Goal: Information Seeking & Learning: Learn about a topic

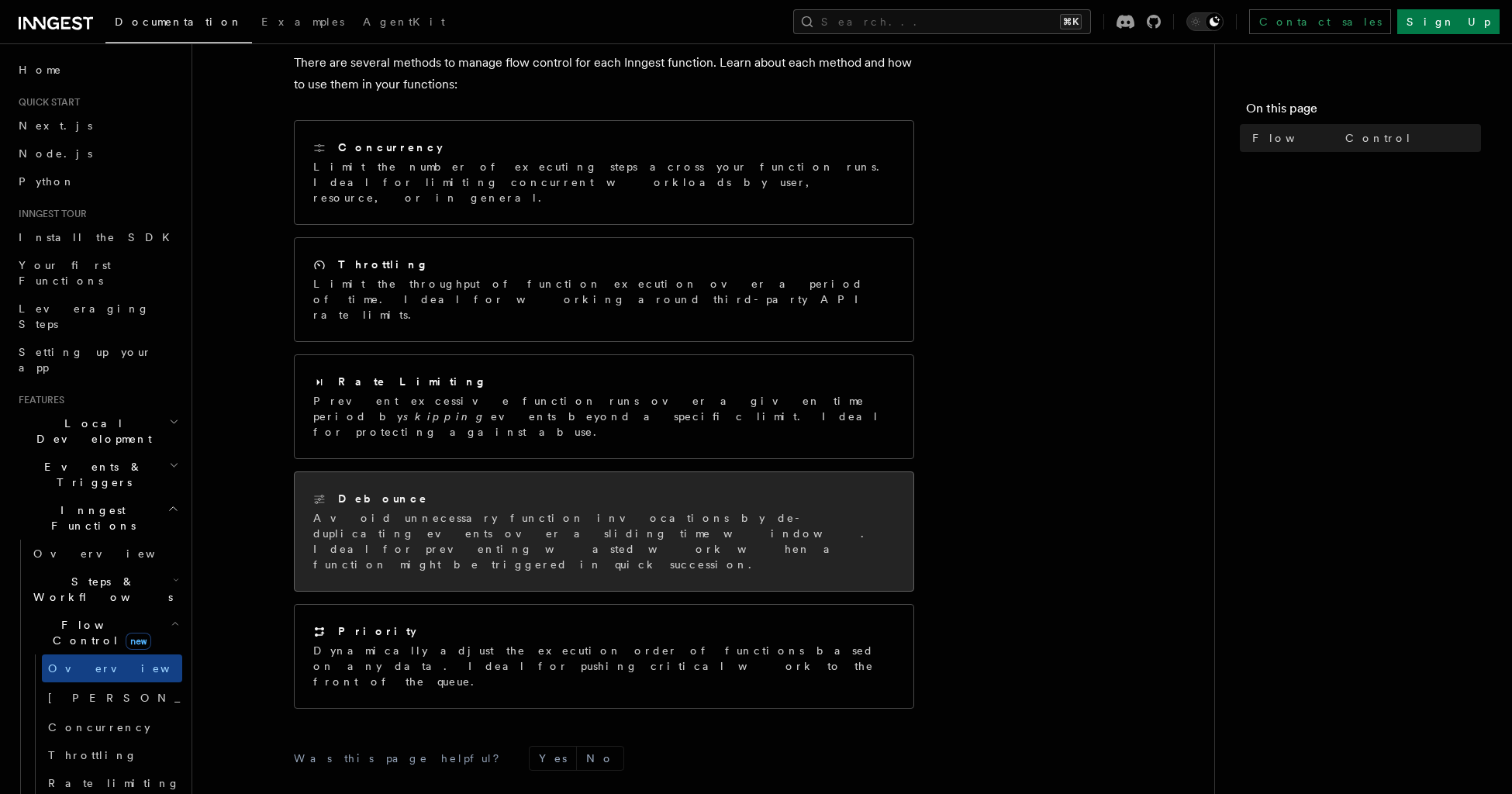
scroll to position [147, 0]
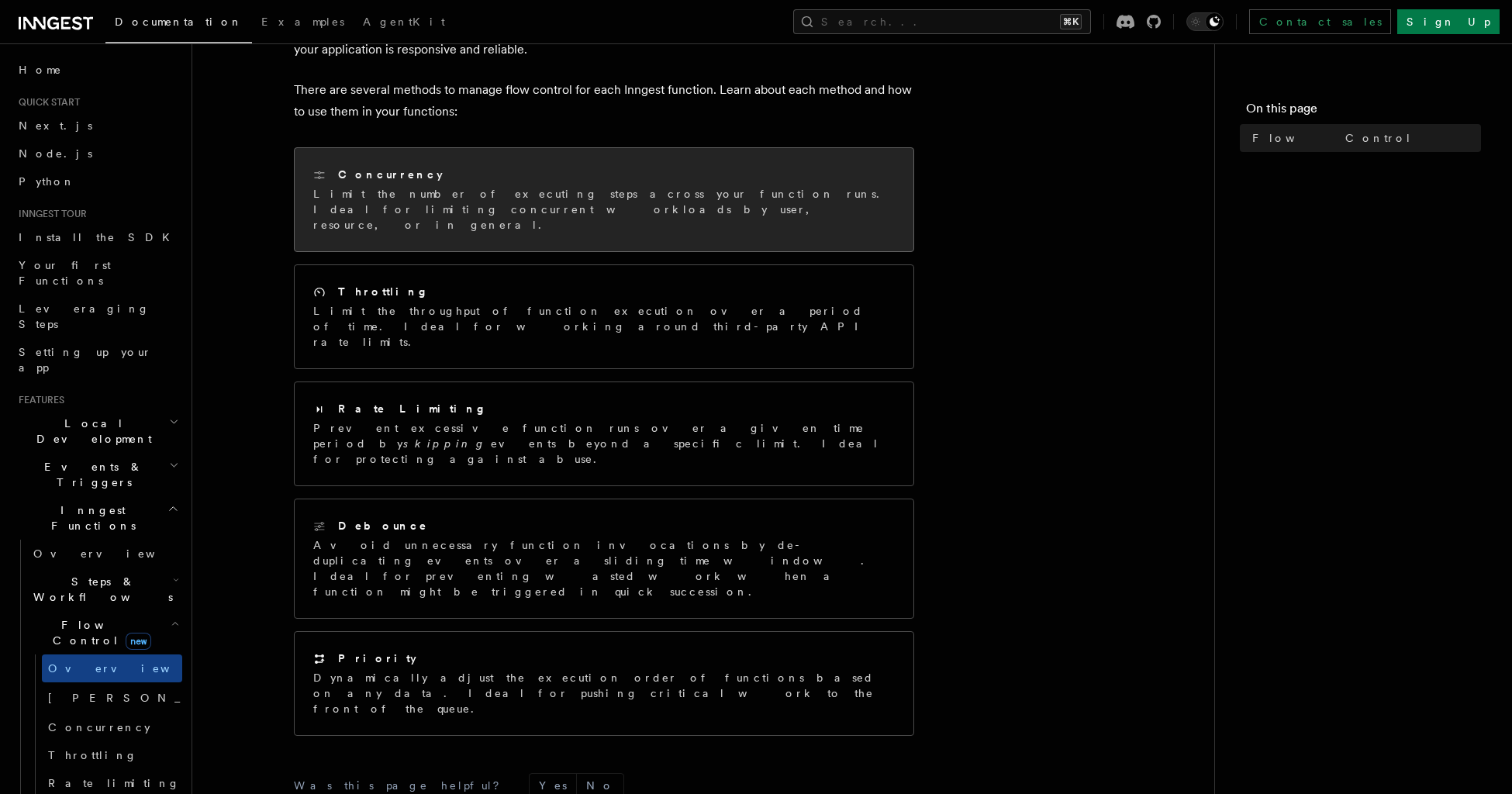
click at [607, 181] on div "Concurrency" at bounding box center [604, 174] width 582 height 16
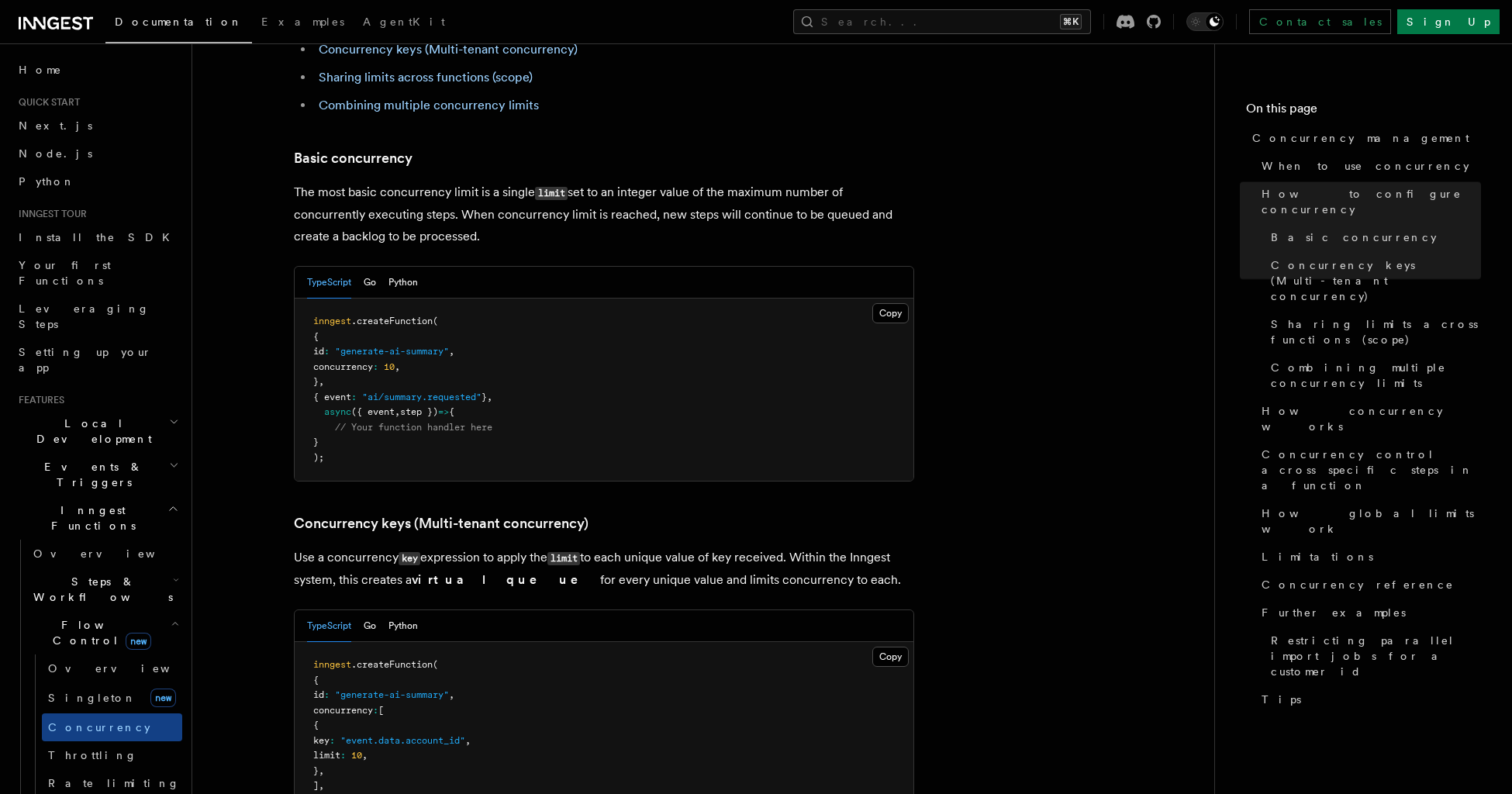
scroll to position [1170, 0]
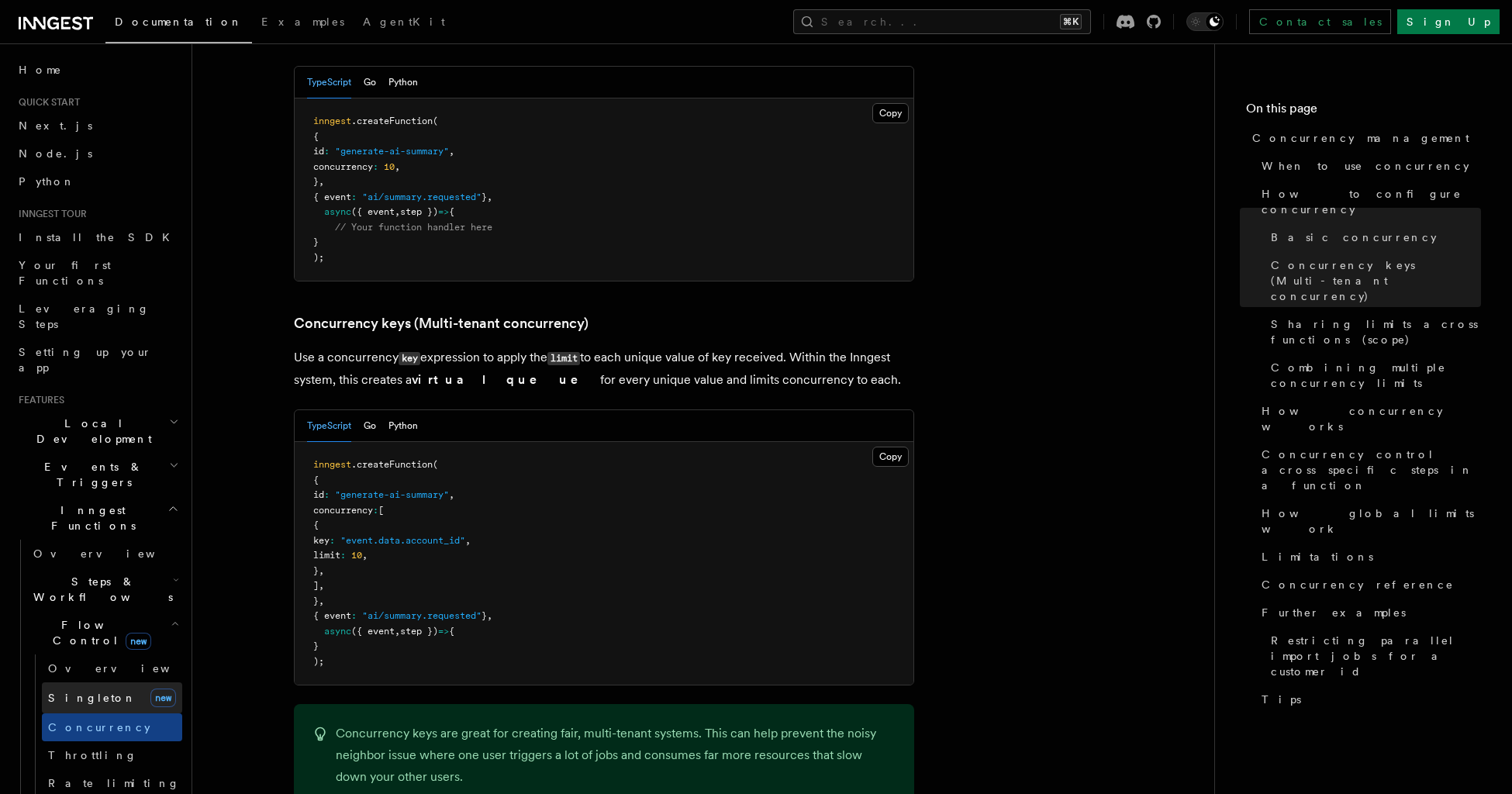
click at [85, 691] on span "Singleton" at bounding box center [92, 697] width 88 height 12
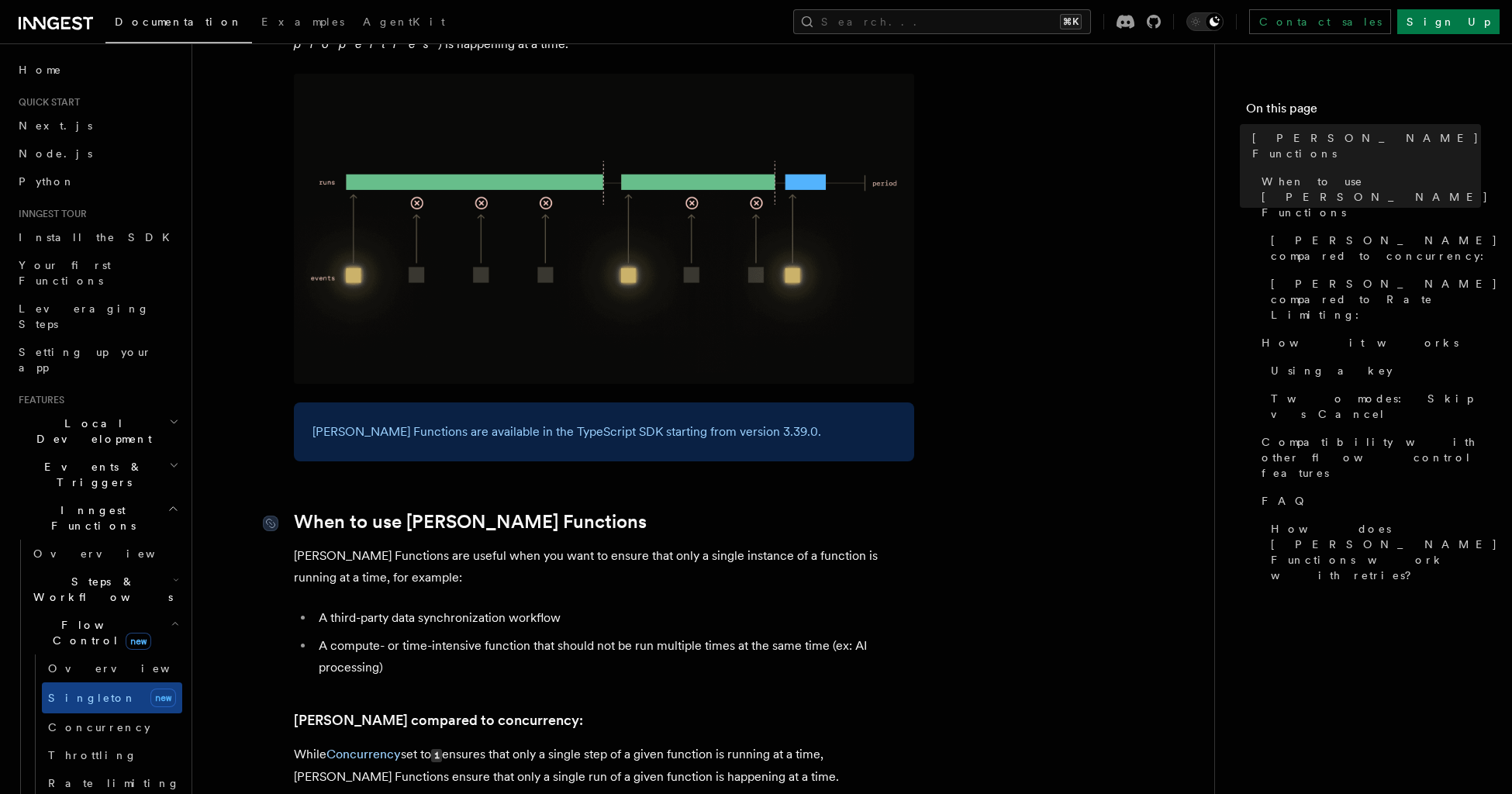
scroll to position [460, 0]
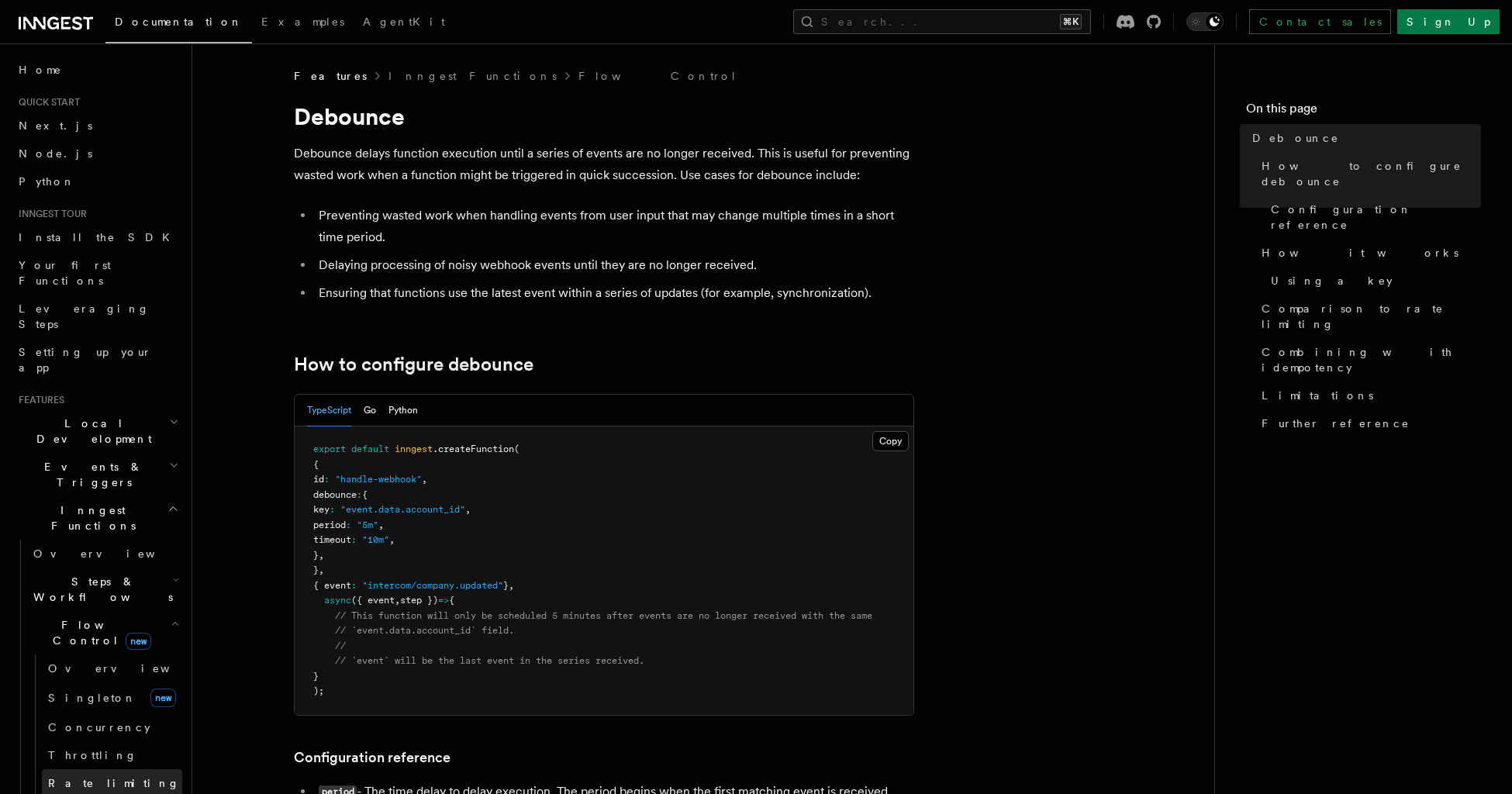
click at [89, 777] on span "Rate limiting" at bounding box center [114, 783] width 132 height 12
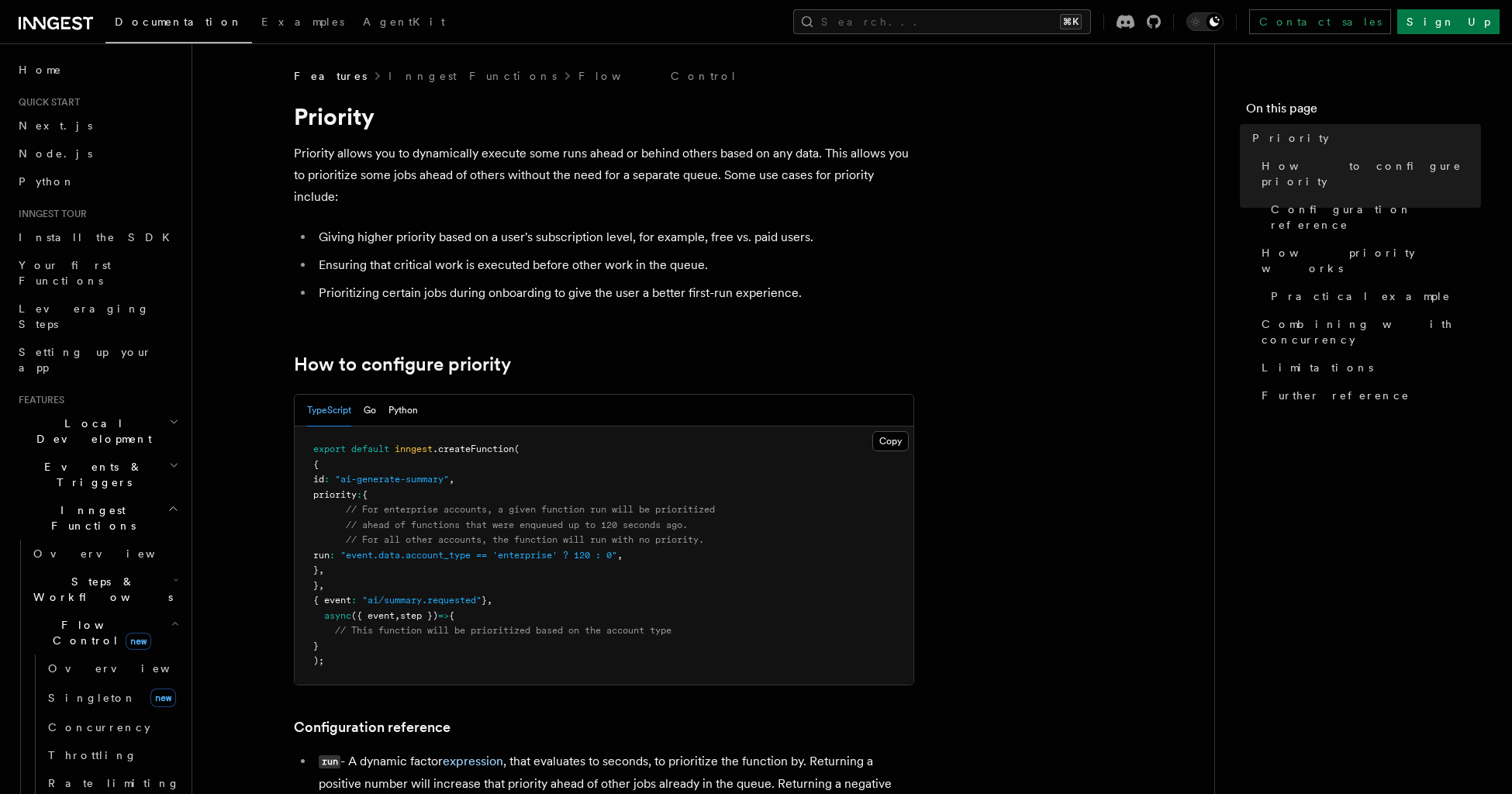
click at [103, 416] on span "Local Development" at bounding box center [90, 431] width 157 height 31
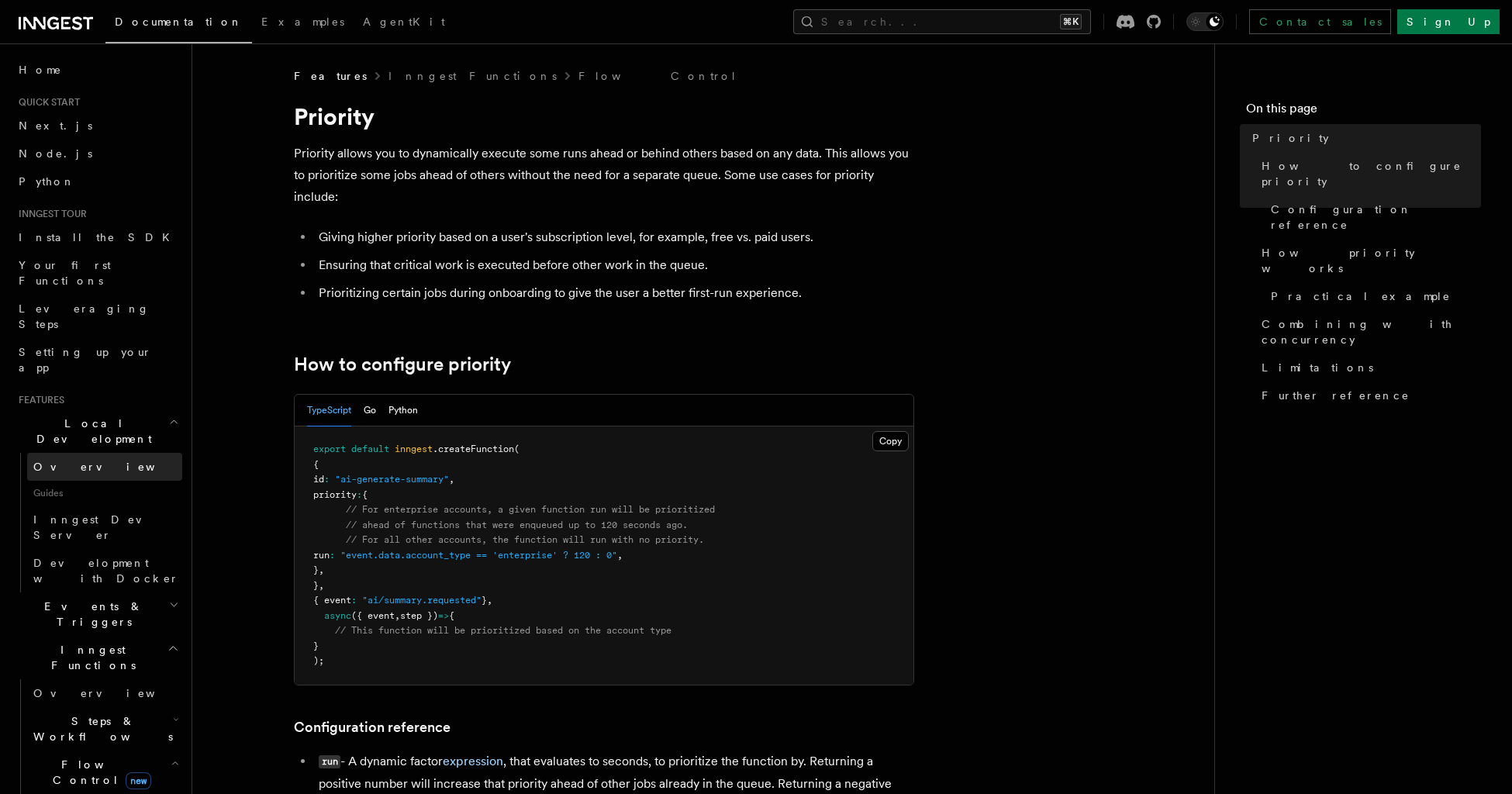
click at [85, 453] on link "Overview" at bounding box center [105, 466] width 155 height 28
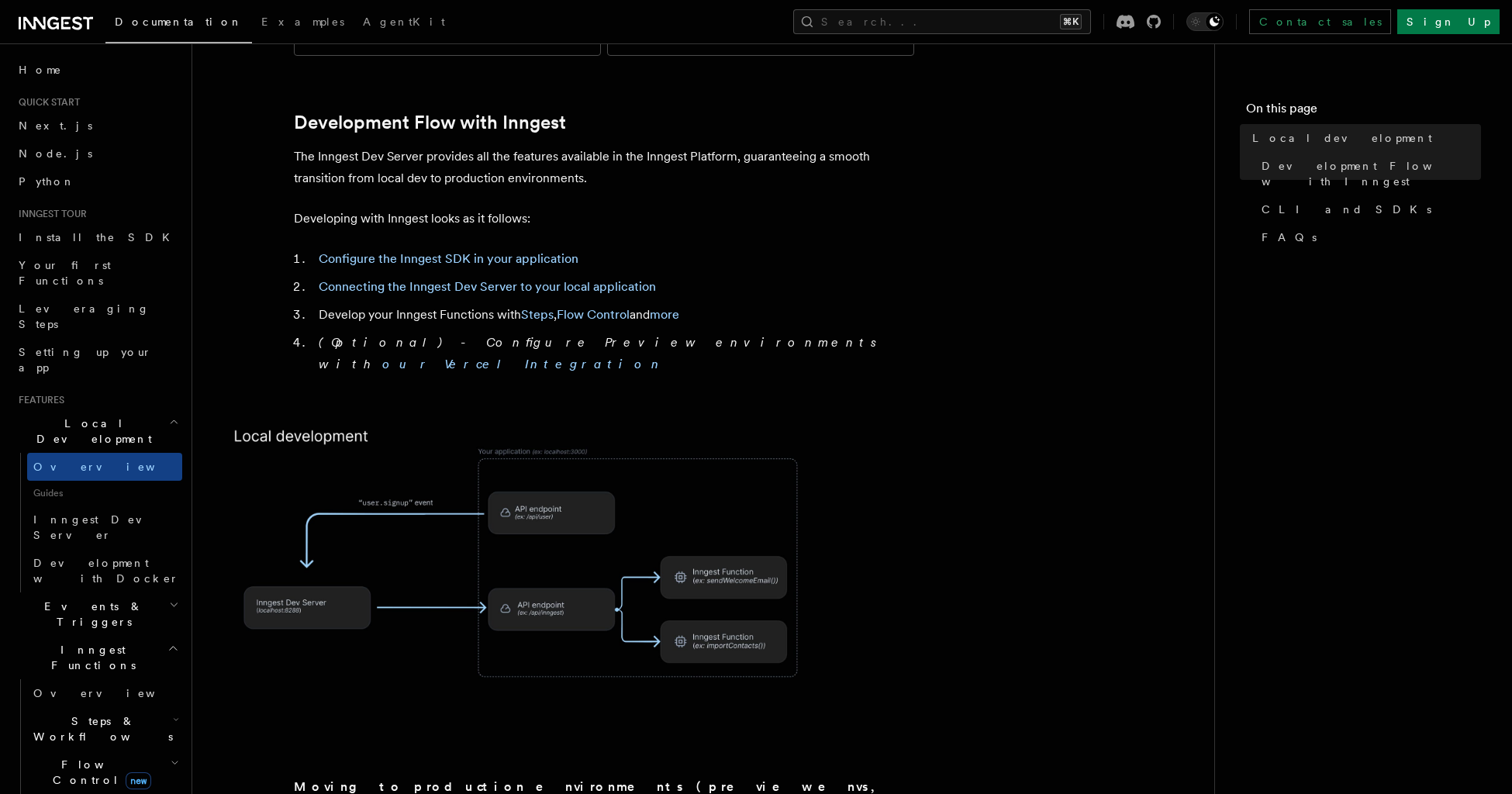
scroll to position [763, 0]
click at [132, 506] on link "Inngest Dev Server" at bounding box center [105, 528] width 155 height 44
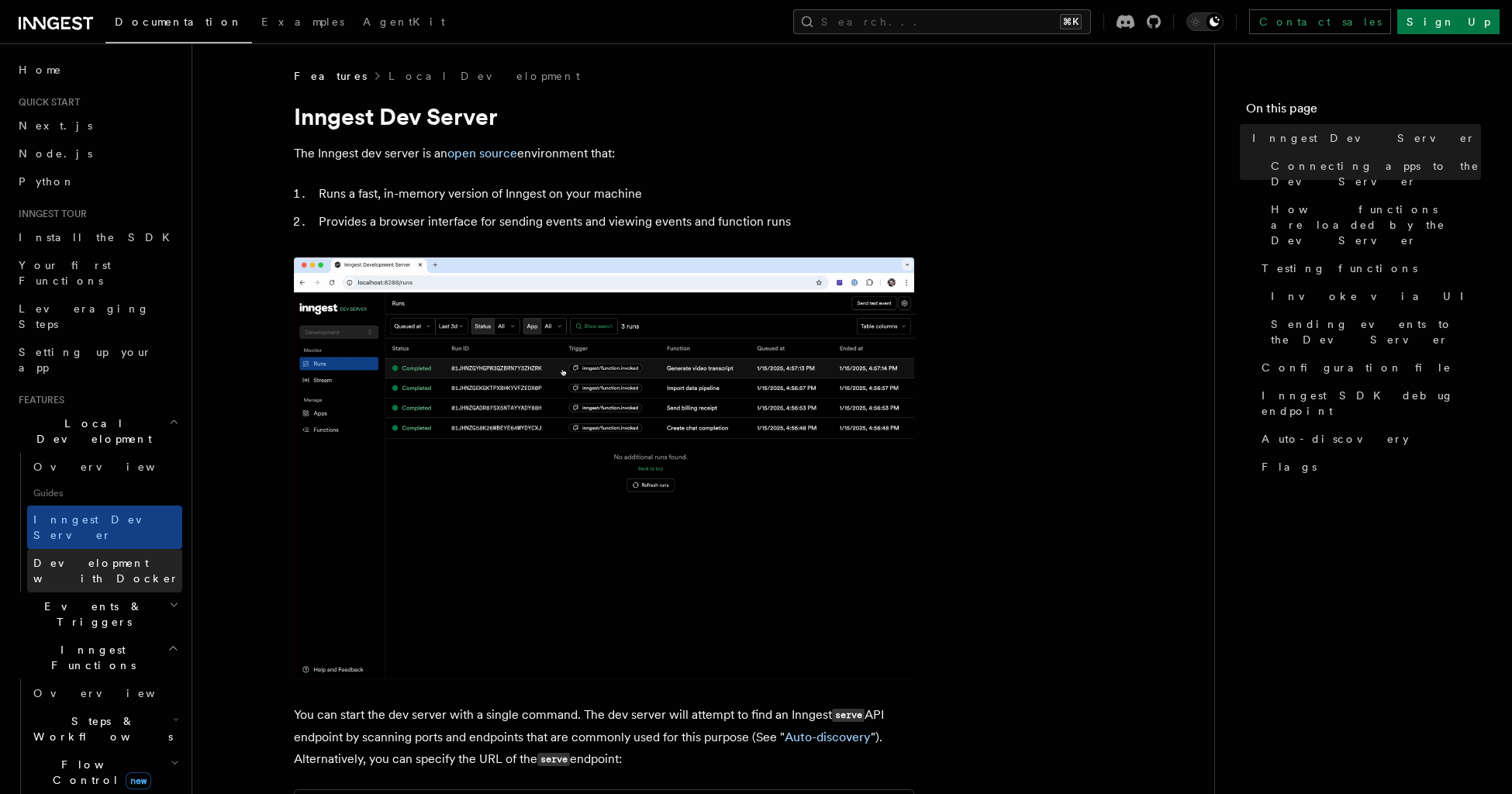
click at [124, 556] on span "Development with Docker" at bounding box center [106, 570] width 145 height 28
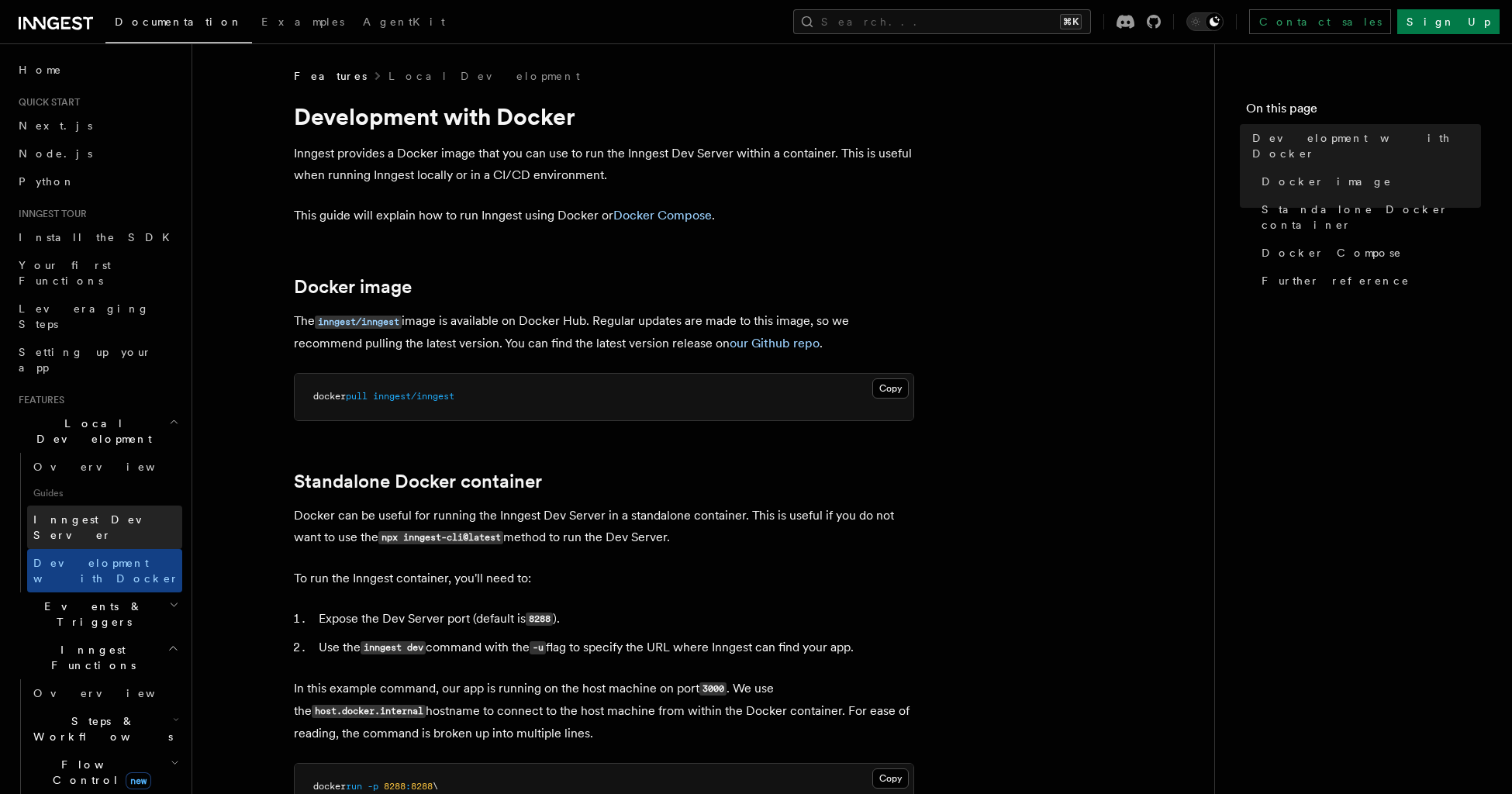
click at [126, 506] on link "Inngest Dev Server" at bounding box center [105, 528] width 155 height 44
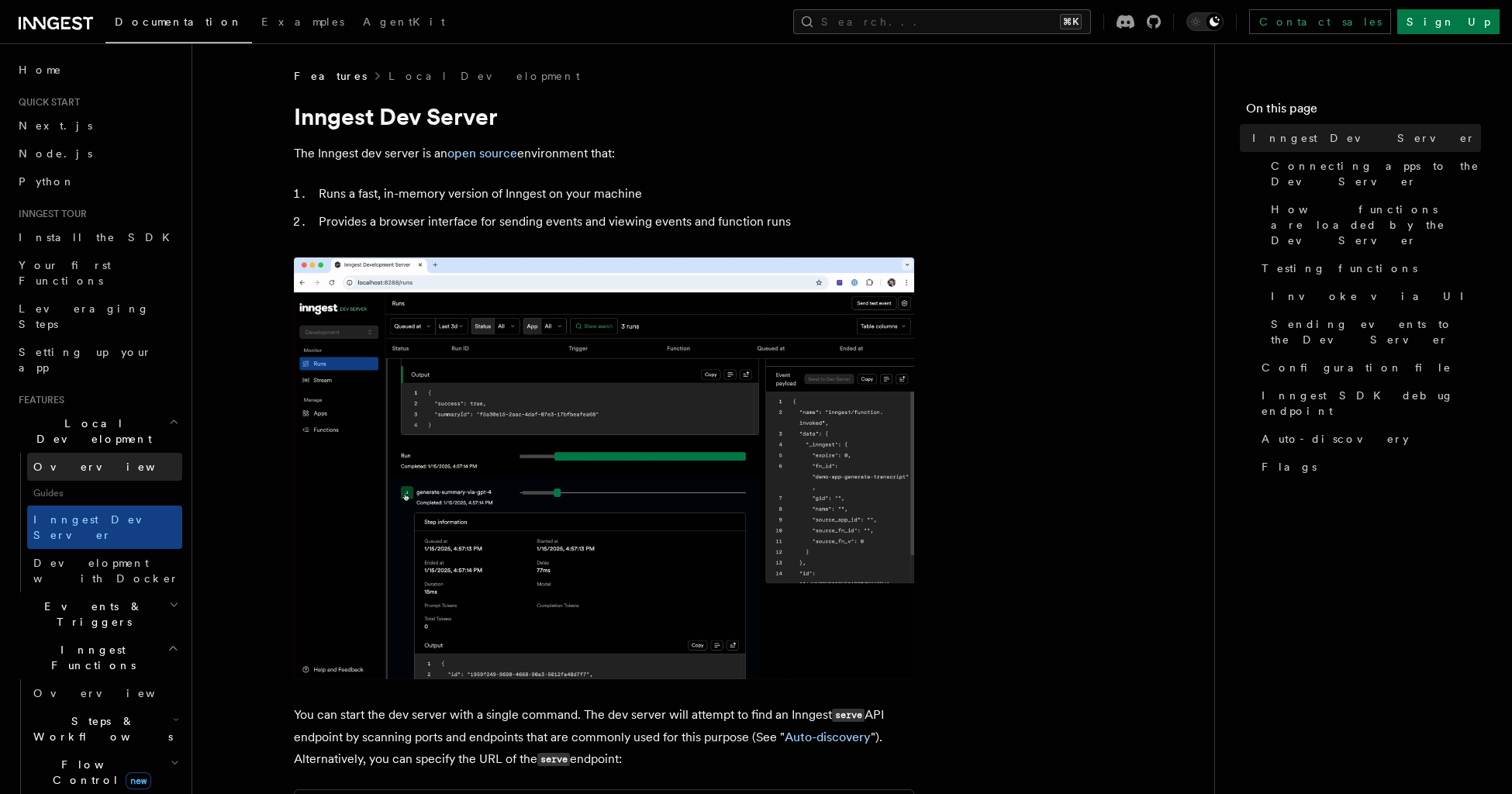
click at [125, 453] on link "Overview" at bounding box center [105, 466] width 155 height 28
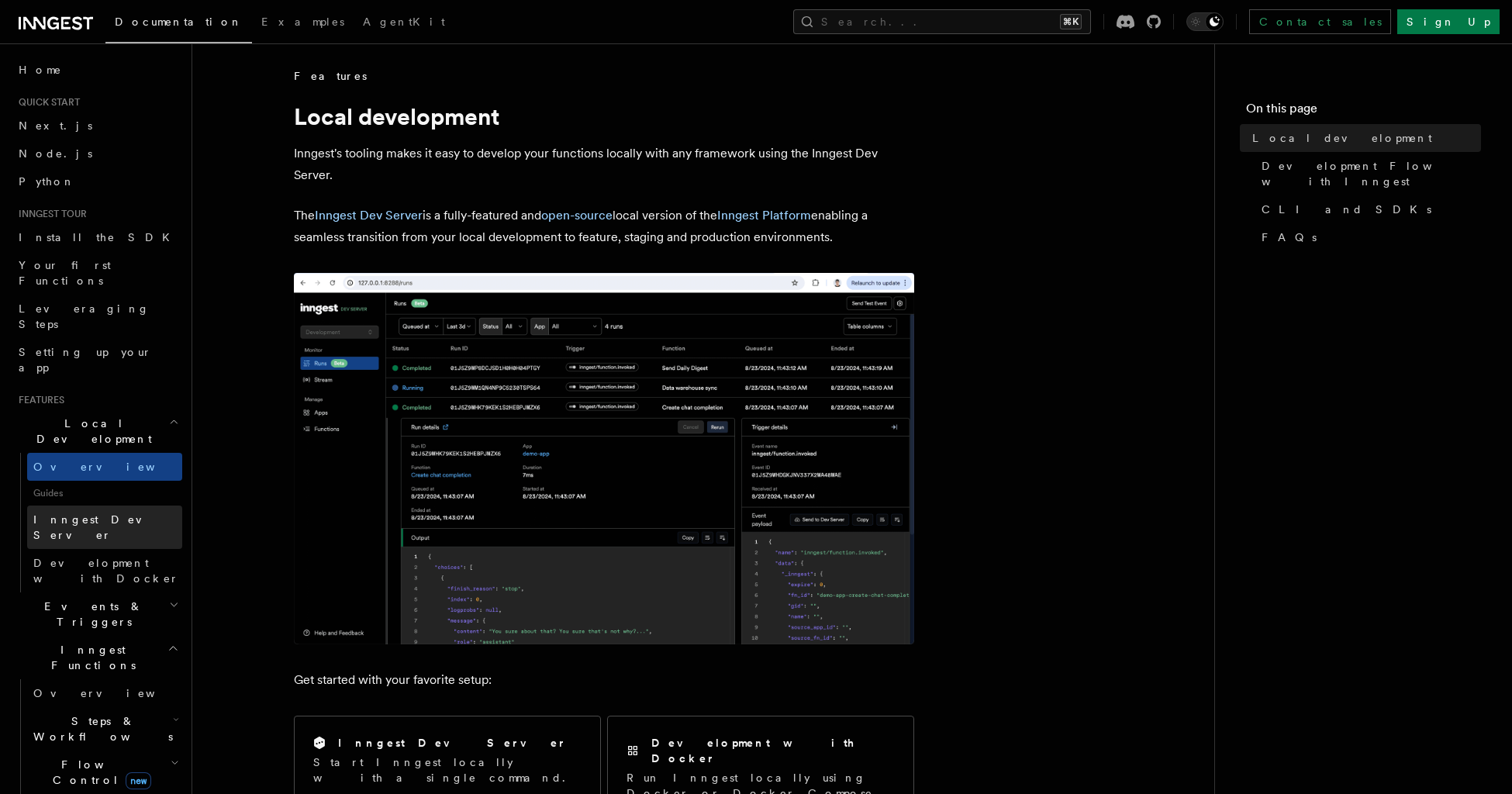
click at [73, 506] on link "Inngest Dev Server" at bounding box center [105, 528] width 155 height 44
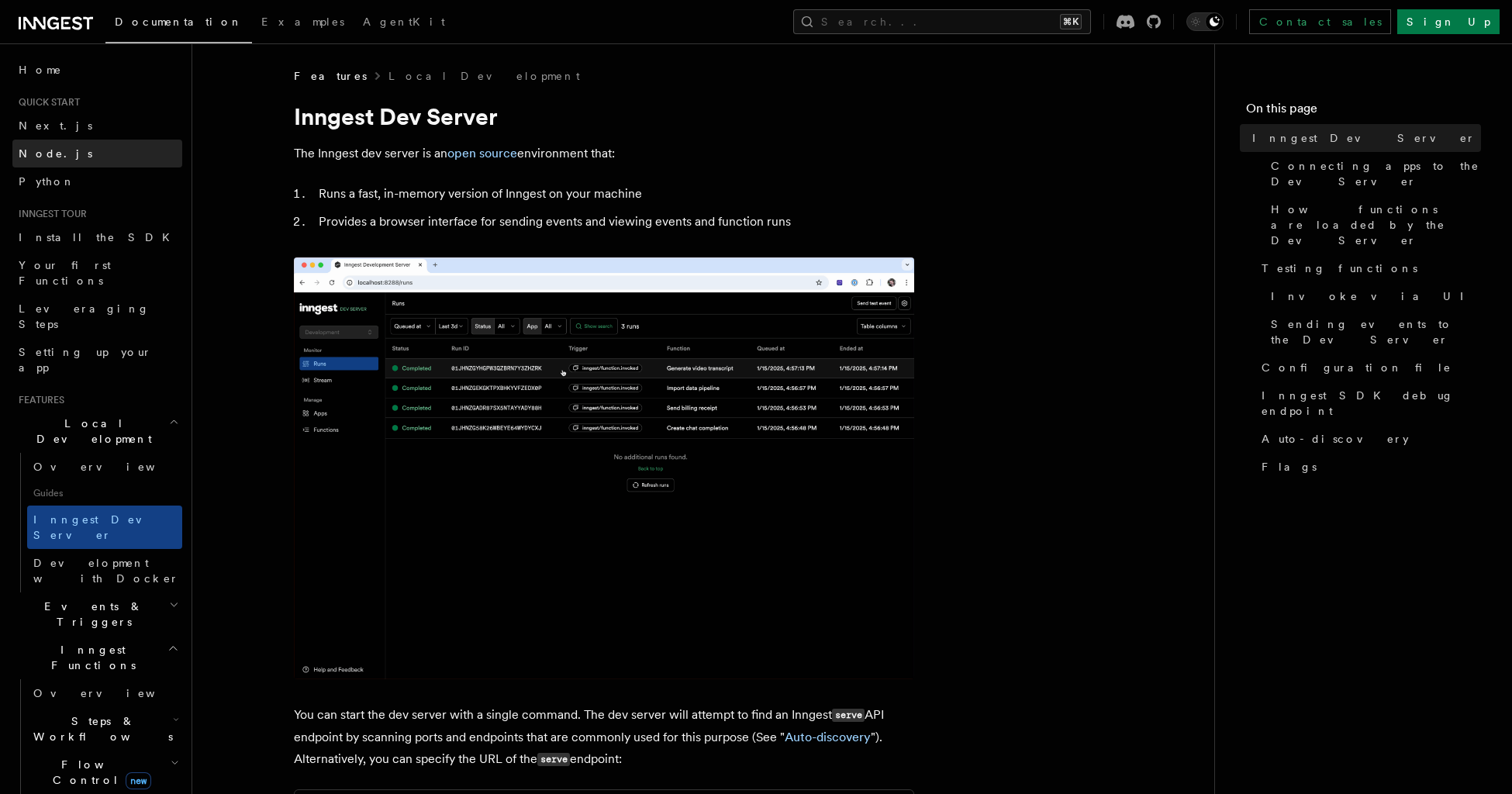
click at [99, 152] on link "Node.js" at bounding box center [97, 153] width 170 height 28
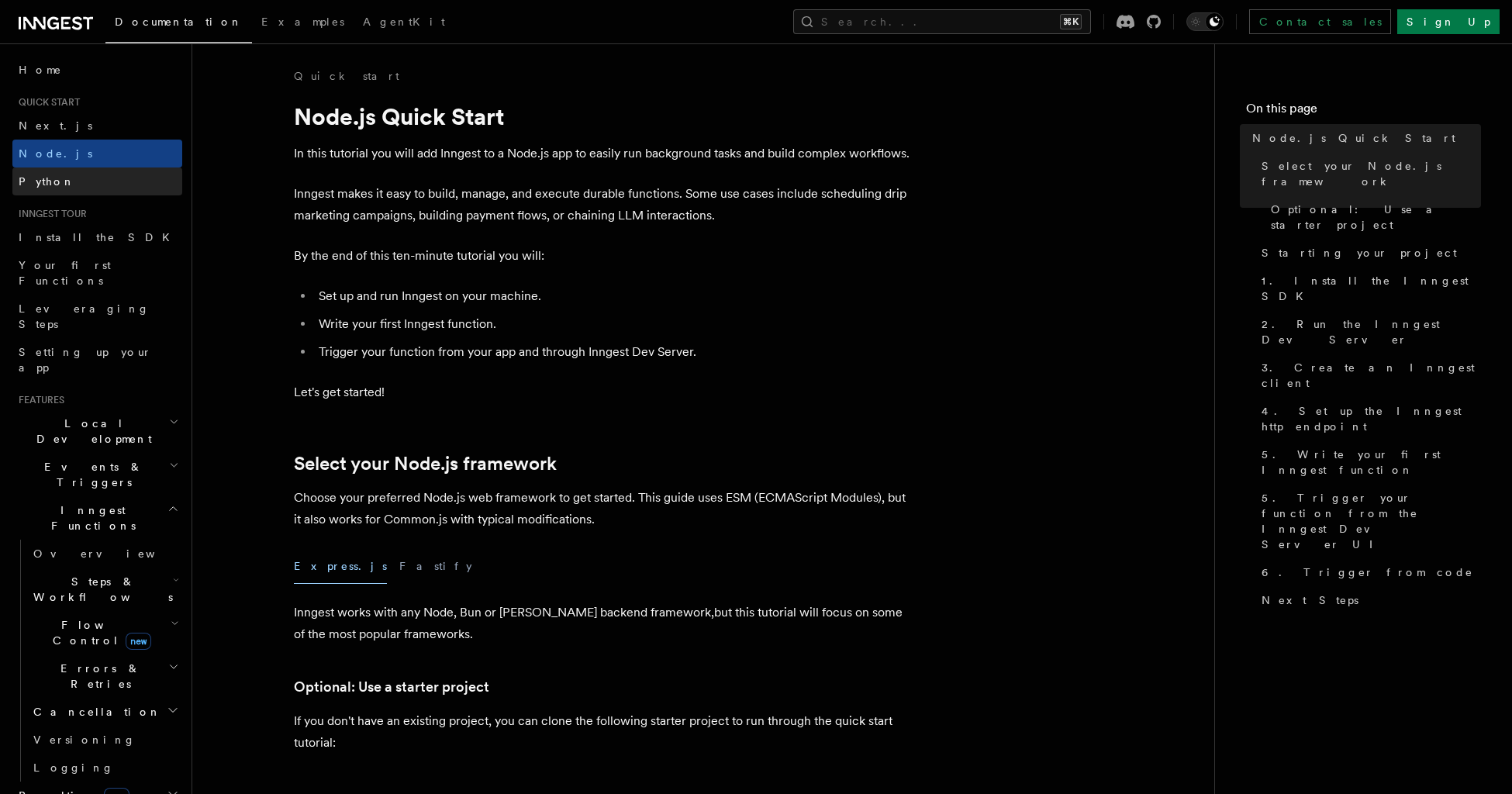
click at [110, 186] on link "Python" at bounding box center [97, 181] width 170 height 28
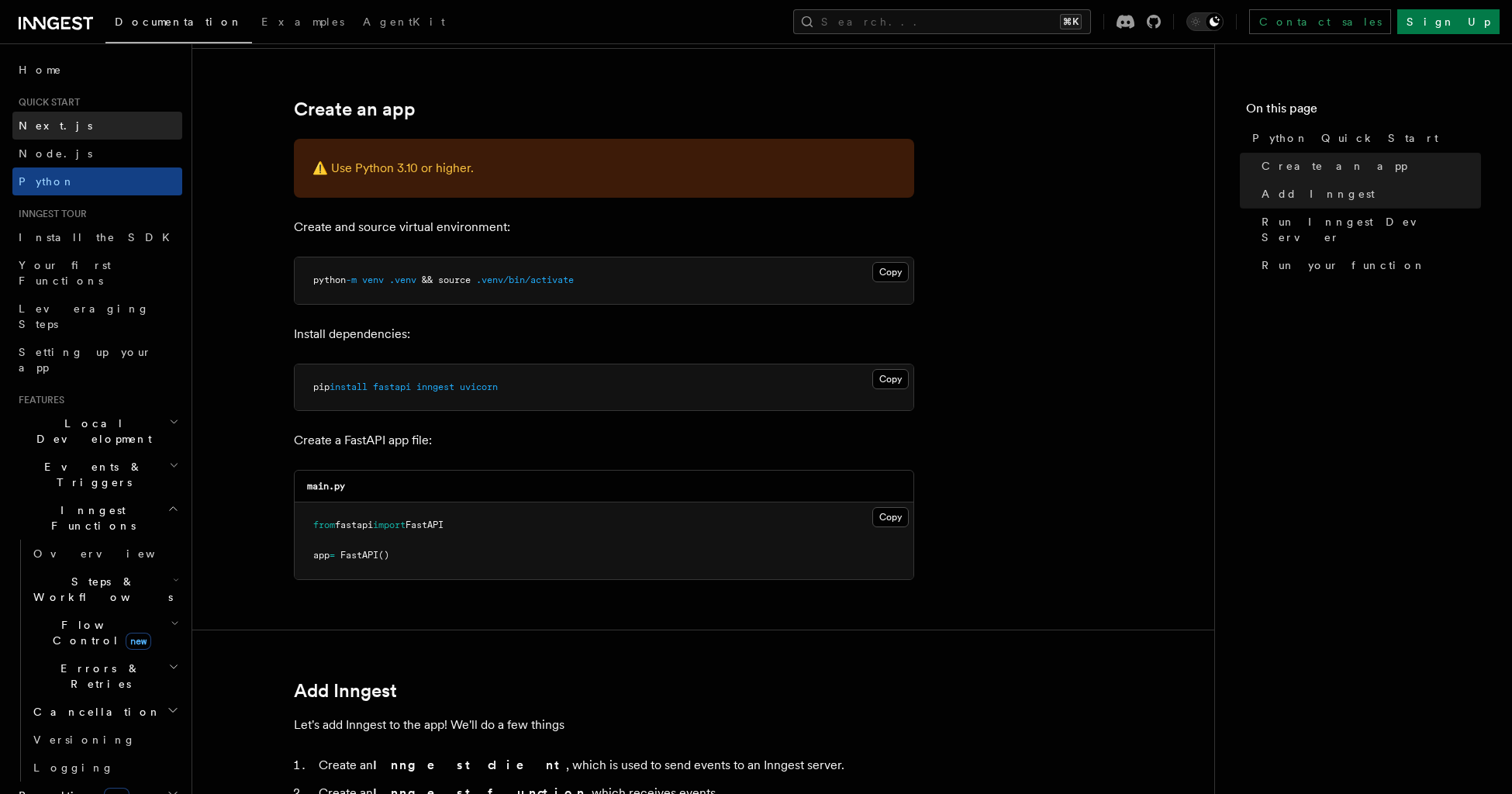
scroll to position [291, 0]
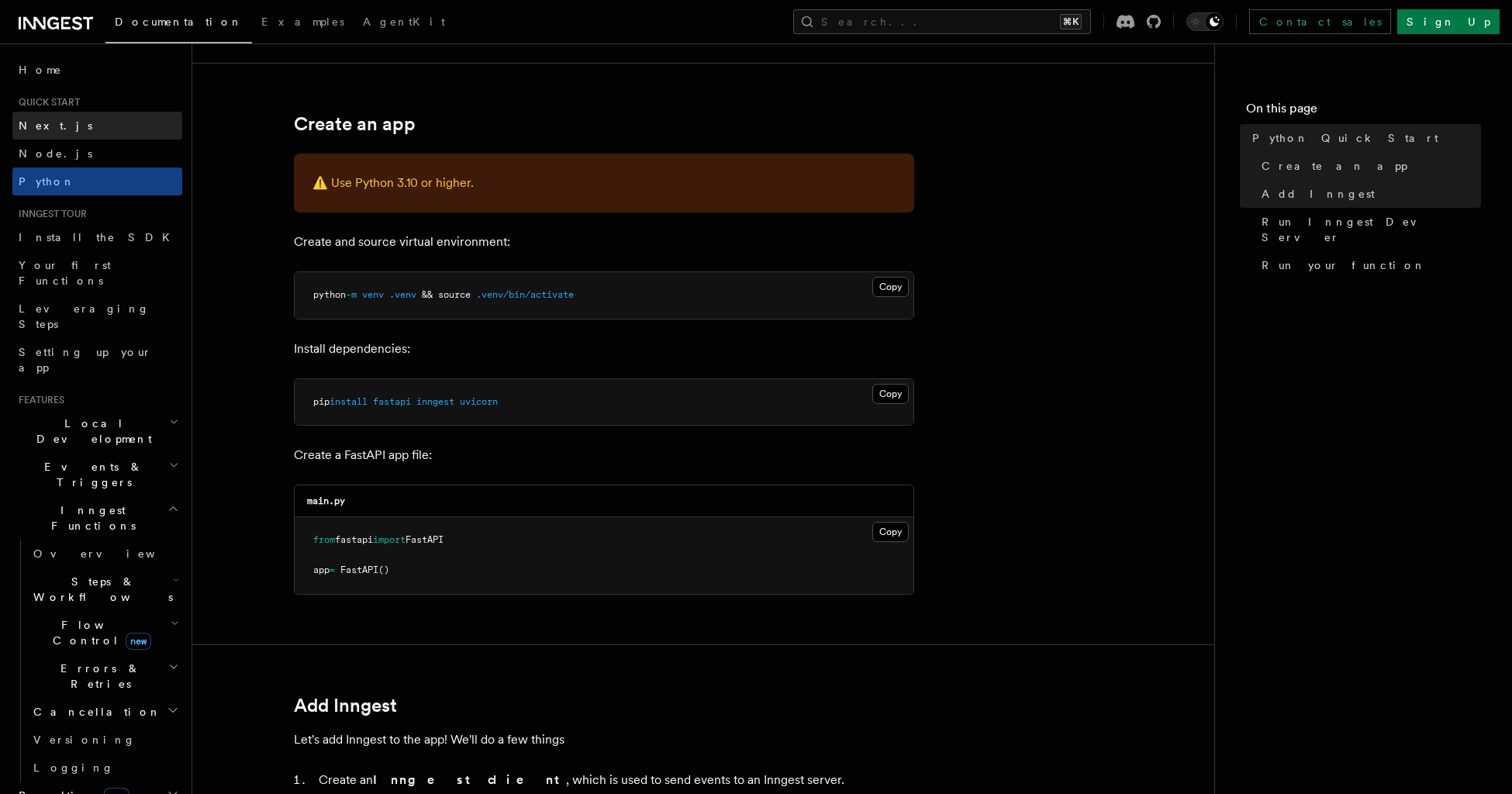
click at [132, 126] on link "Next.js" at bounding box center [97, 125] width 170 height 28
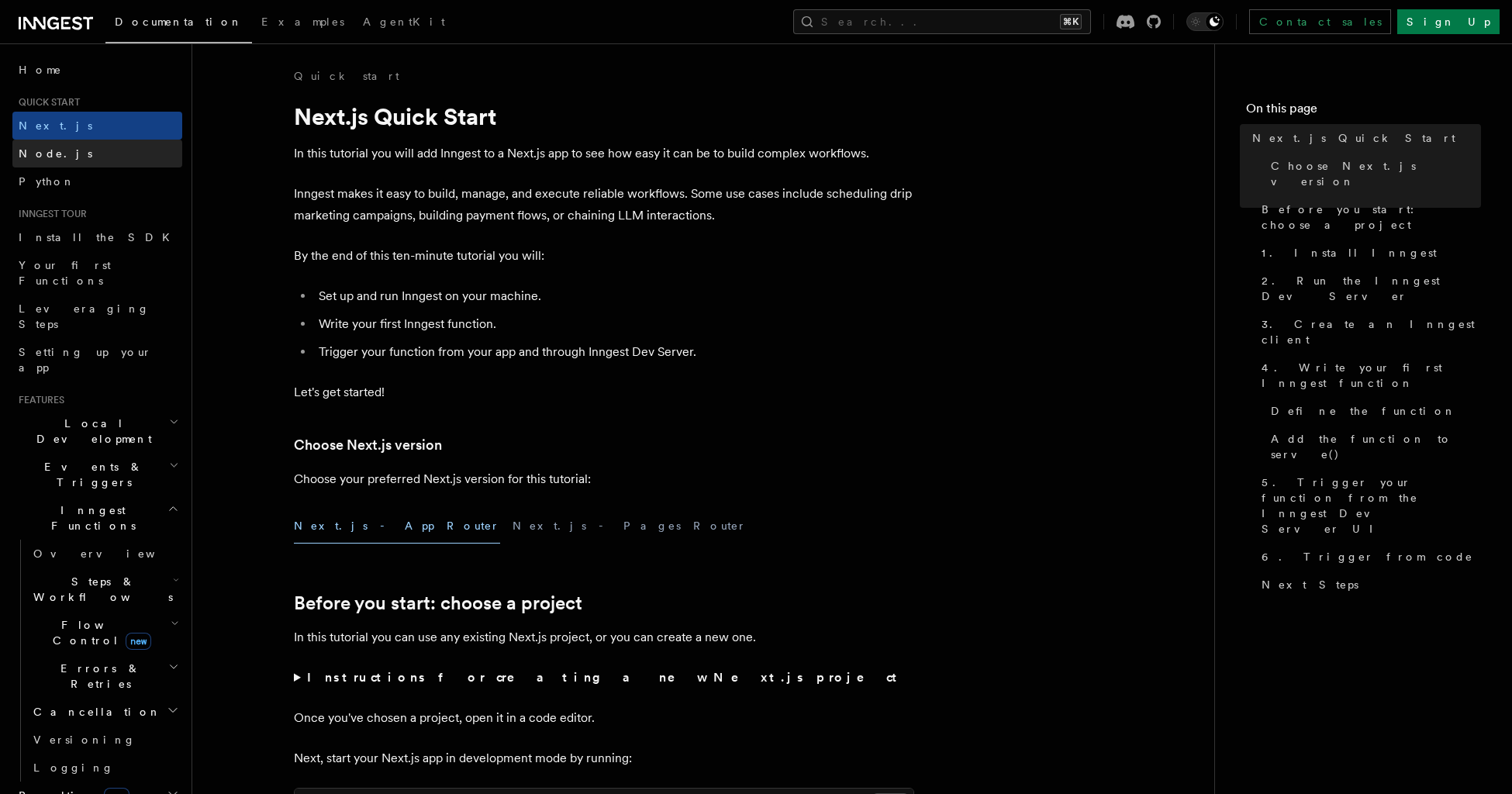
click at [134, 148] on link "Node.js" at bounding box center [97, 153] width 170 height 28
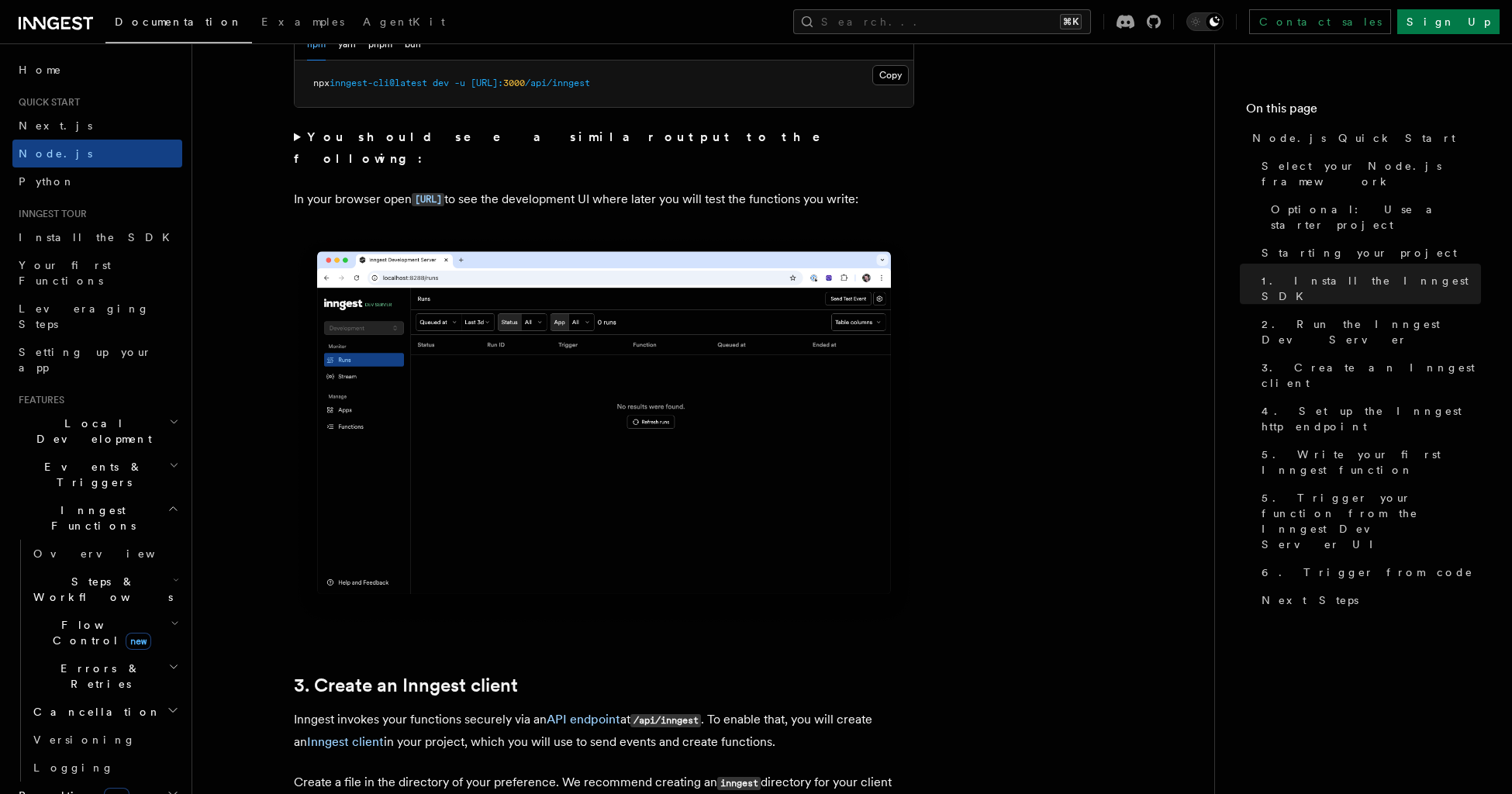
scroll to position [1432, 0]
